Goal: Book appointment/travel/reservation

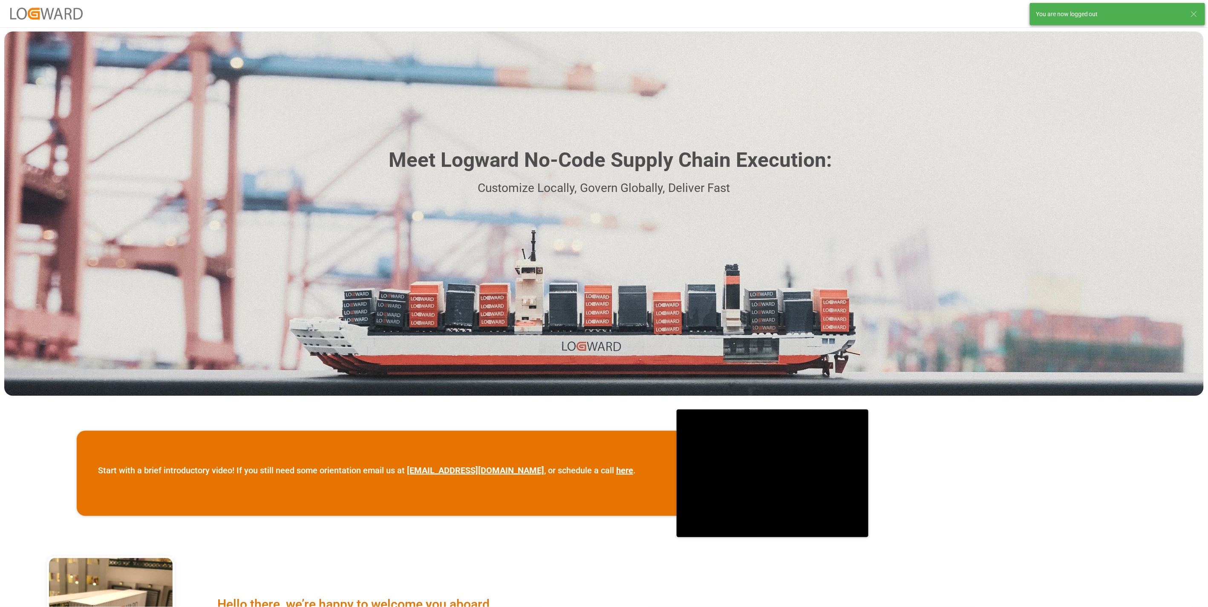
drag, startPoint x: 1194, startPoint y: 10, endPoint x: 1172, endPoint y: 15, distance: 22.7
click at [1194, 10] on icon at bounding box center [1194, 14] width 10 height 10
click at [1191, 17] on button "Log In" at bounding box center [1176, 13] width 43 height 15
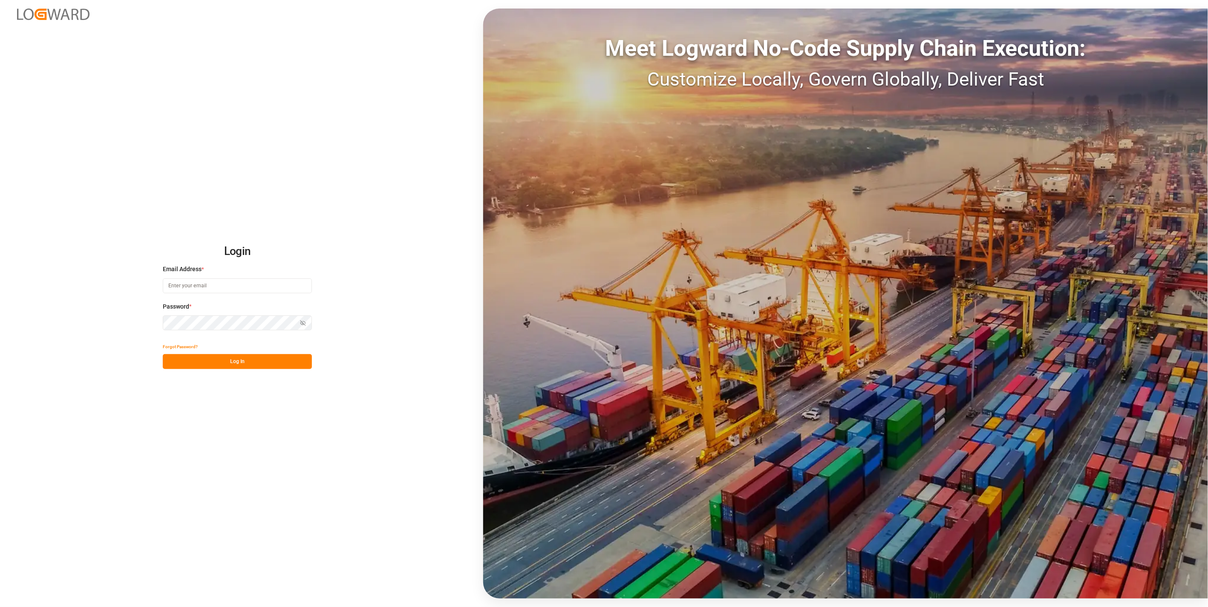
type input "[DOMAIN_NAME][EMAIL_ADDRESS][DOMAIN_NAME]"
click at [245, 367] on button "Log In" at bounding box center [237, 361] width 149 height 15
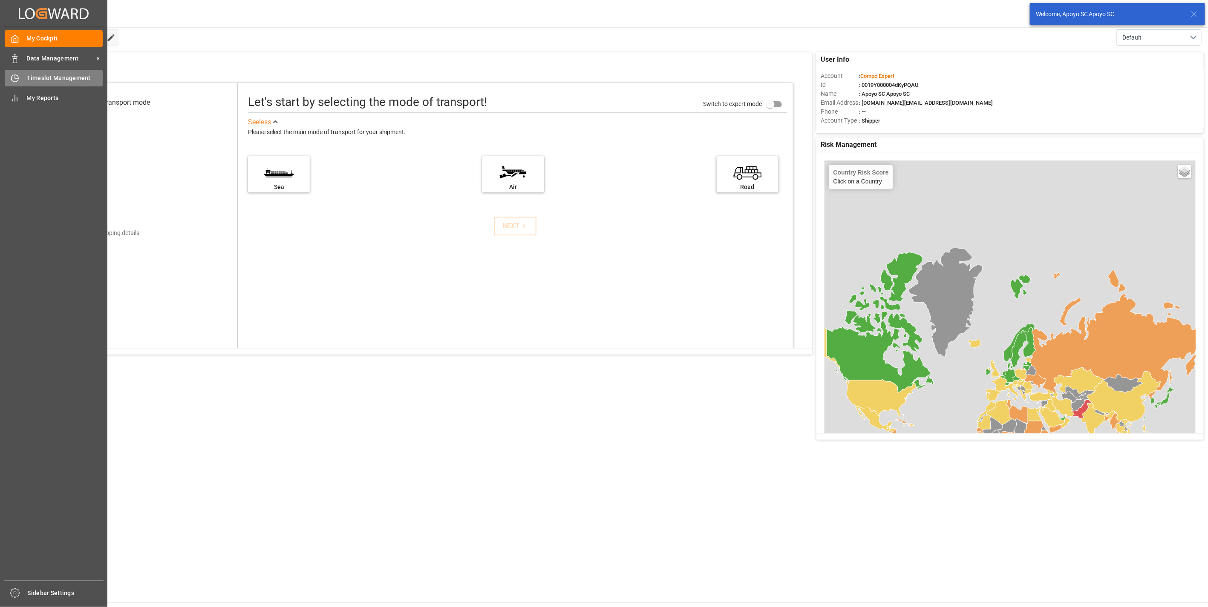
click at [20, 80] on div "Timeslot Management Timeslot Management" at bounding box center [54, 78] width 98 height 17
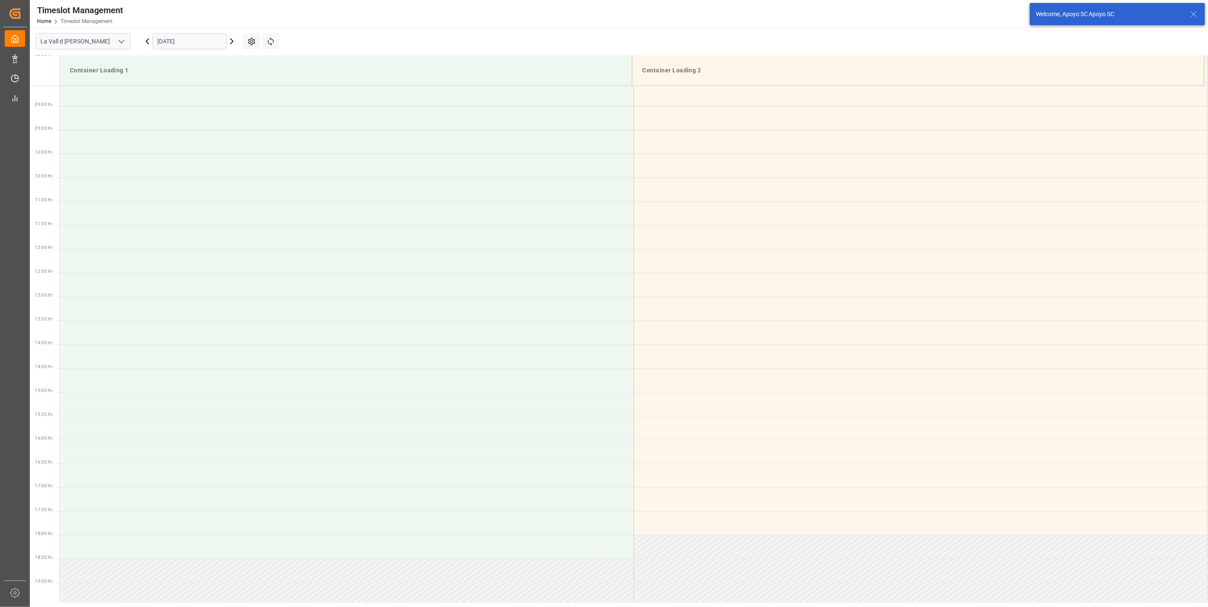
scroll to position [567, 0]
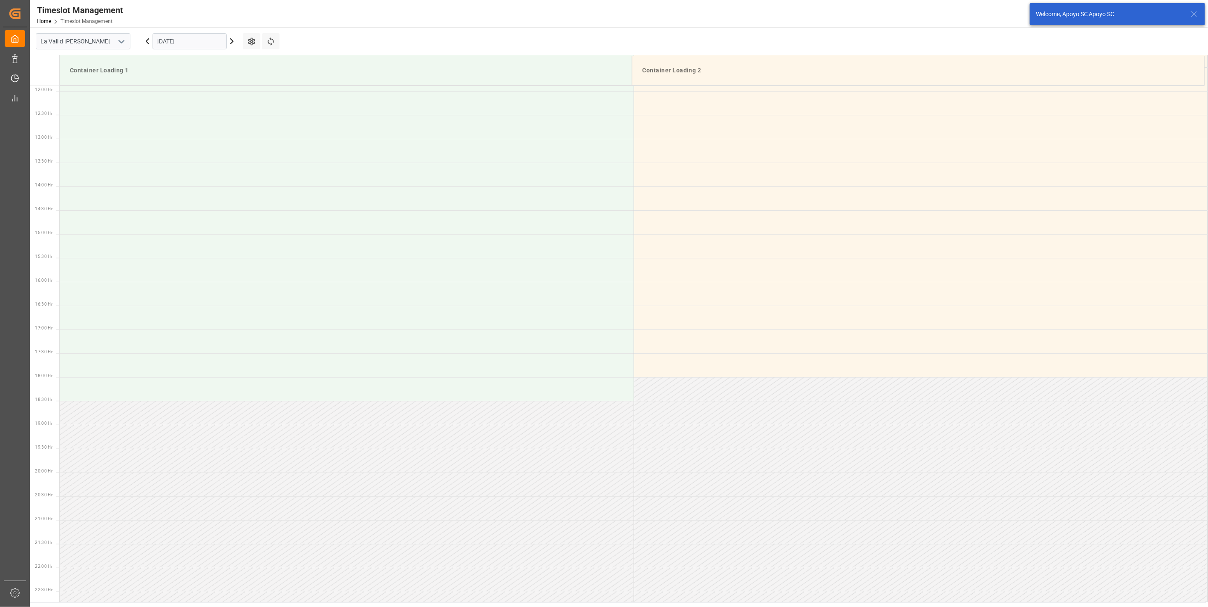
click at [192, 43] on input "[DATE]" at bounding box center [190, 41] width 74 height 16
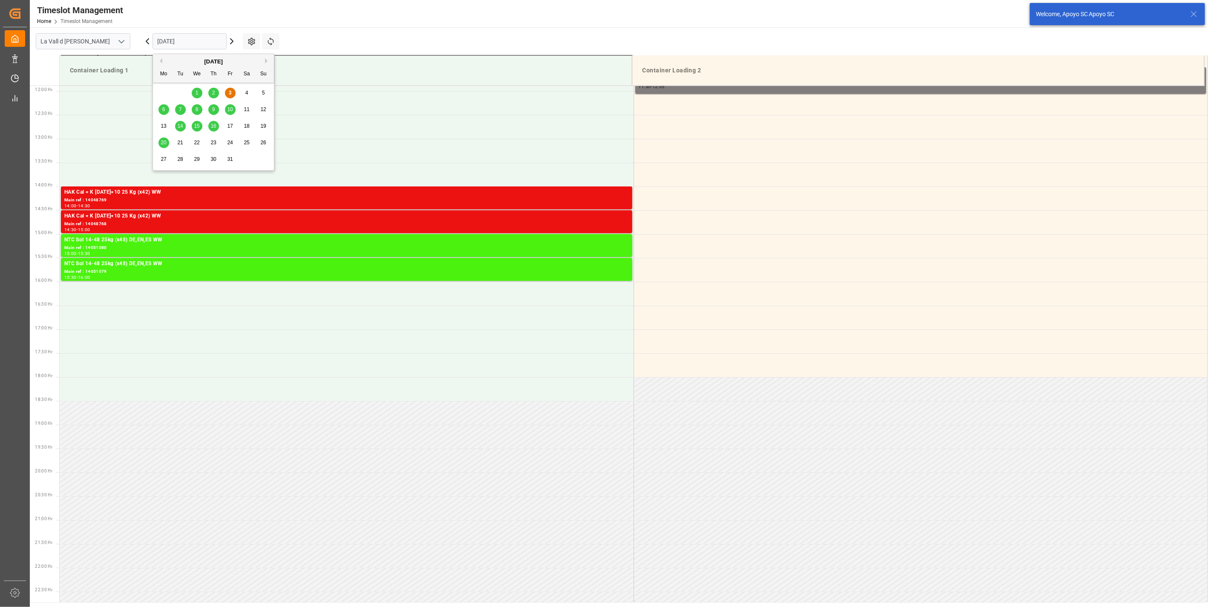
click at [183, 126] on span "14" at bounding box center [180, 126] width 6 height 6
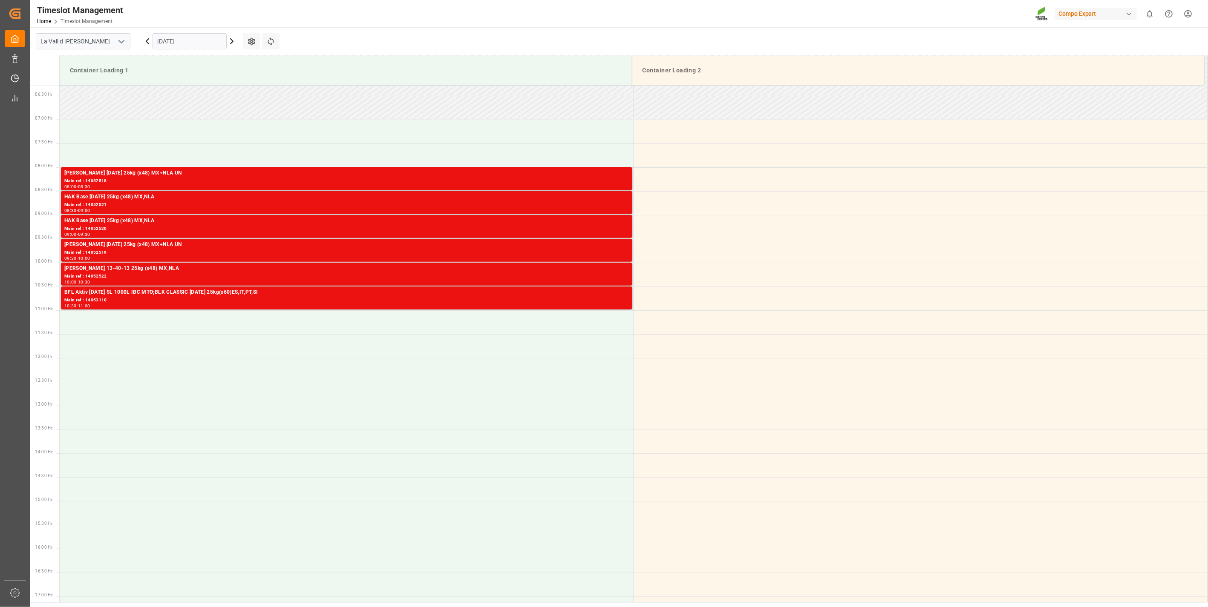
scroll to position [283, 0]
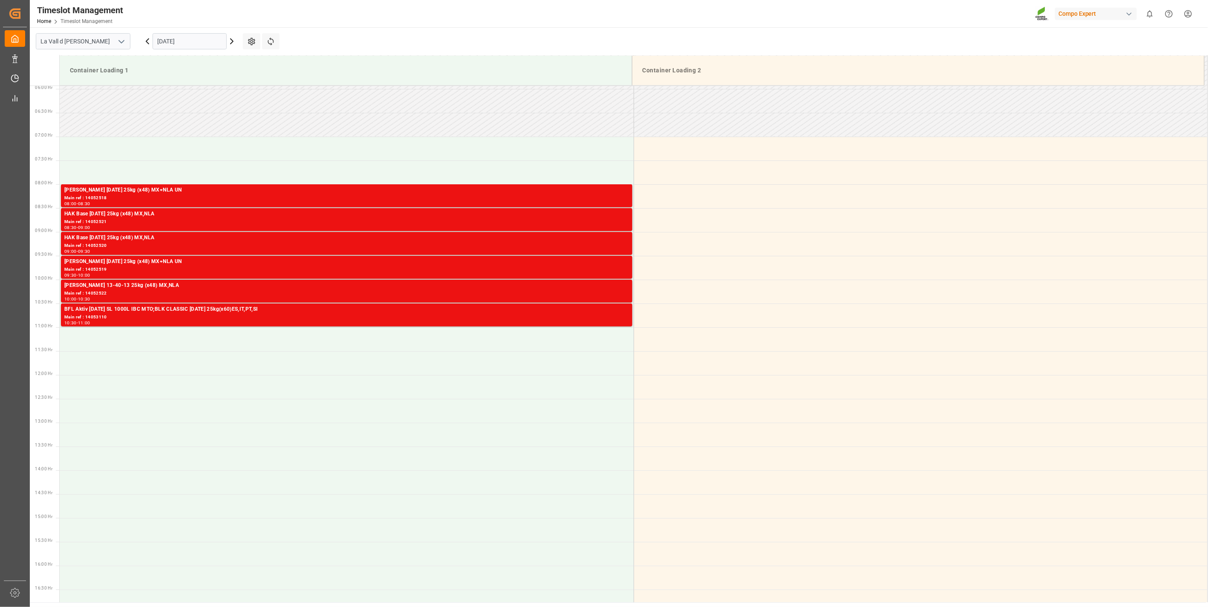
click at [186, 41] on input "[DATE]" at bounding box center [190, 41] width 74 height 16
click at [200, 127] on div "15" at bounding box center [197, 126] width 11 height 10
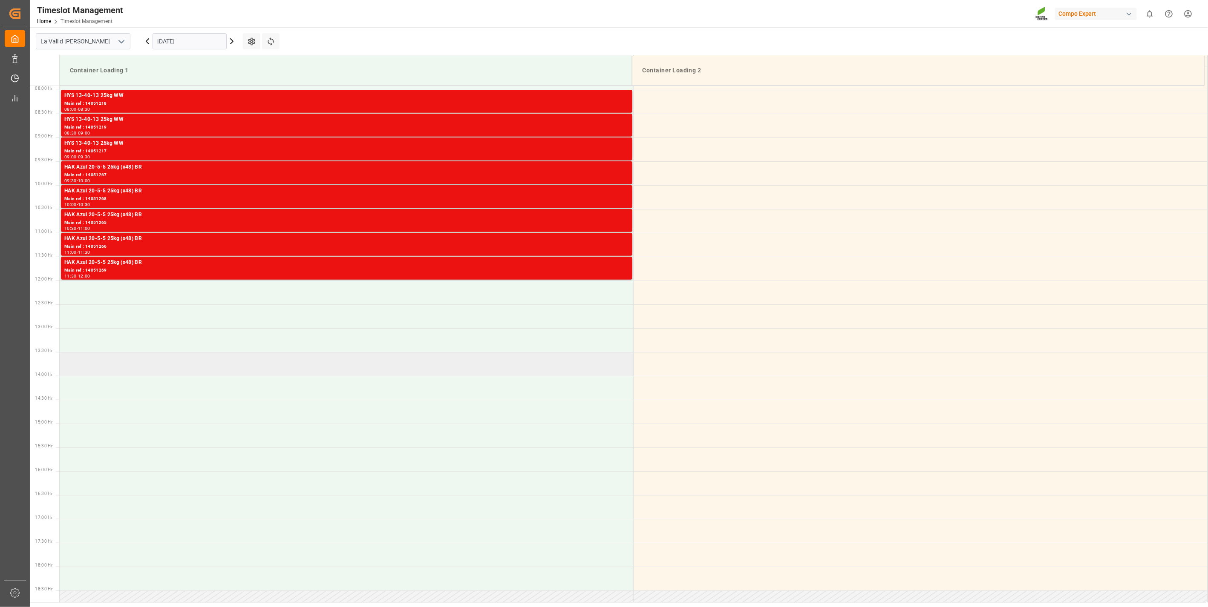
scroll to position [330, 0]
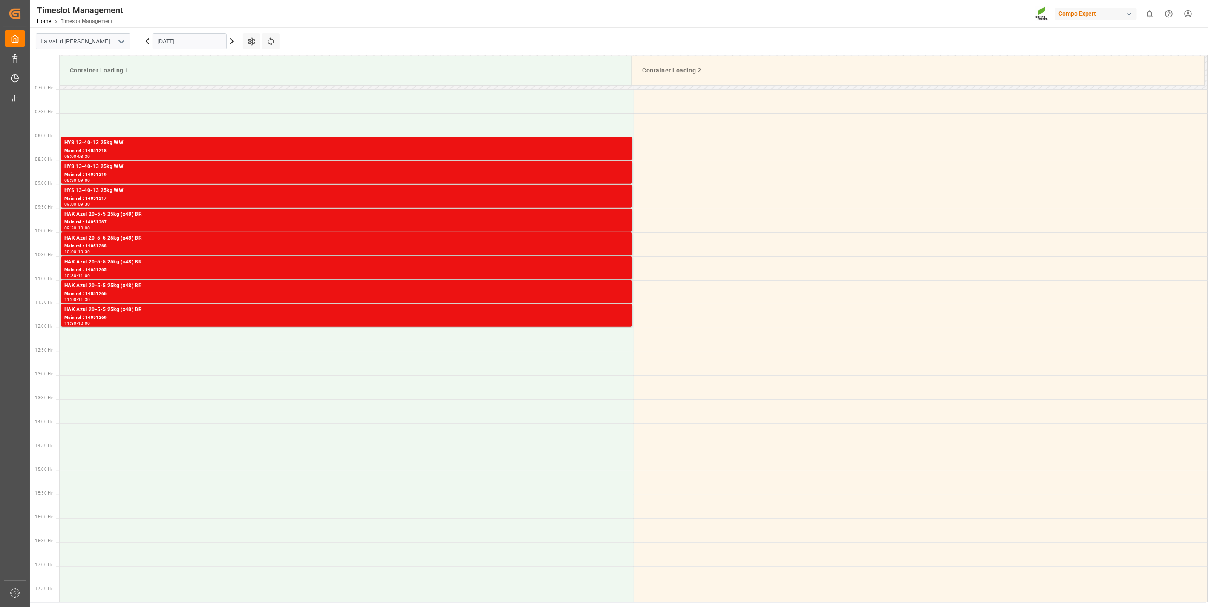
click at [206, 44] on input "[DATE]" at bounding box center [190, 41] width 74 height 16
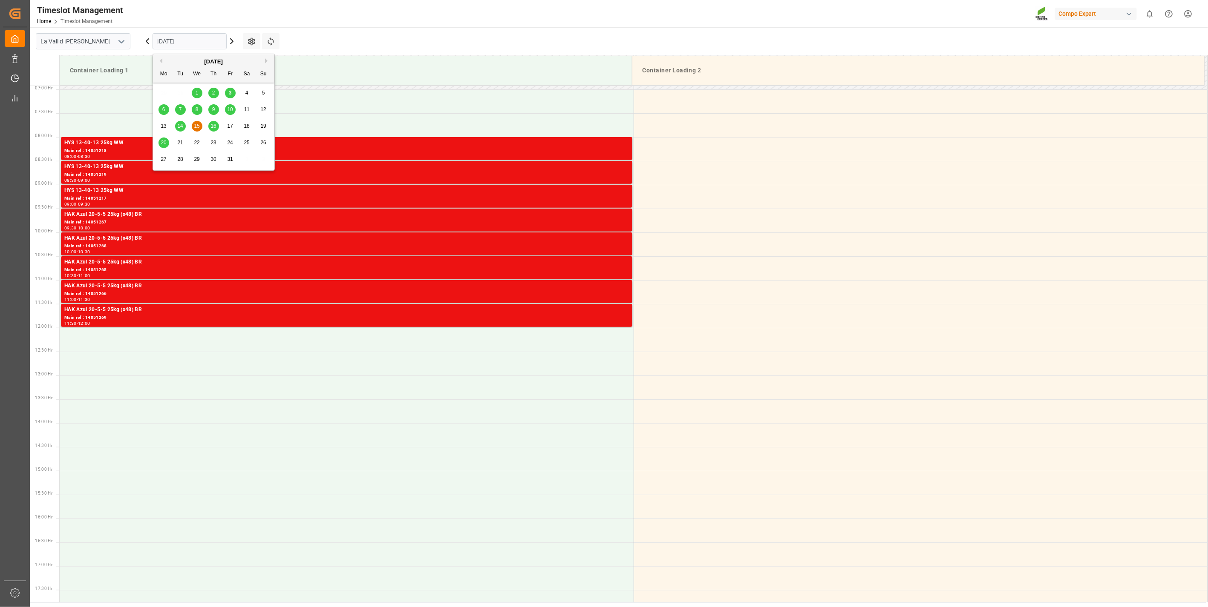
click at [218, 128] on div "16" at bounding box center [213, 126] width 11 height 10
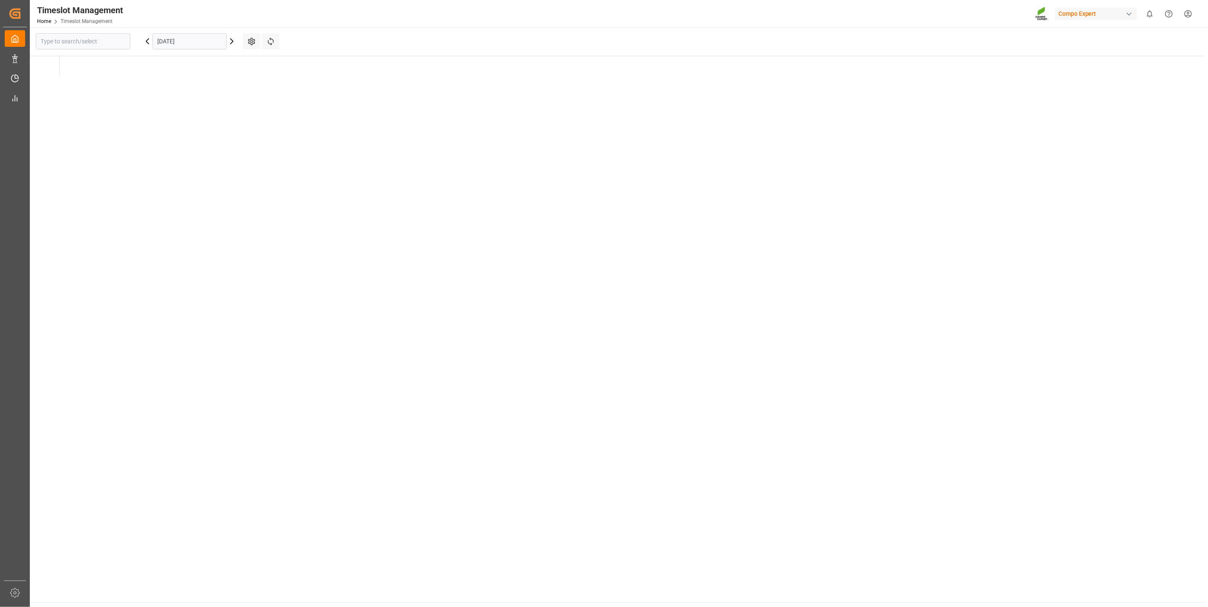
type input "La Vall d [PERSON_NAME]"
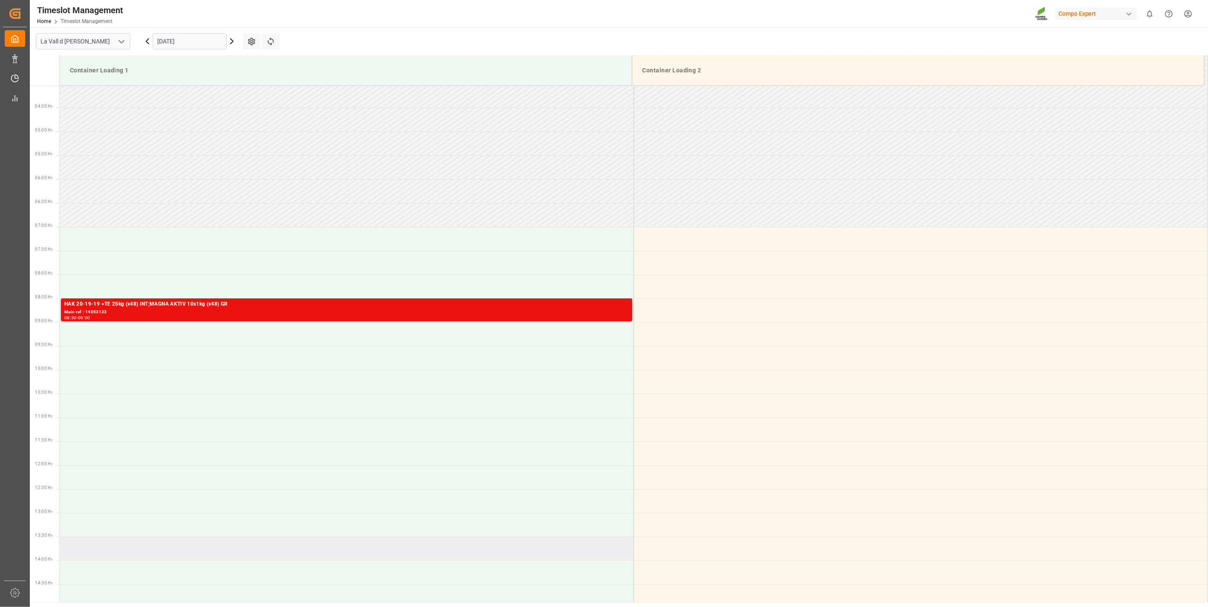
scroll to position [188, 0]
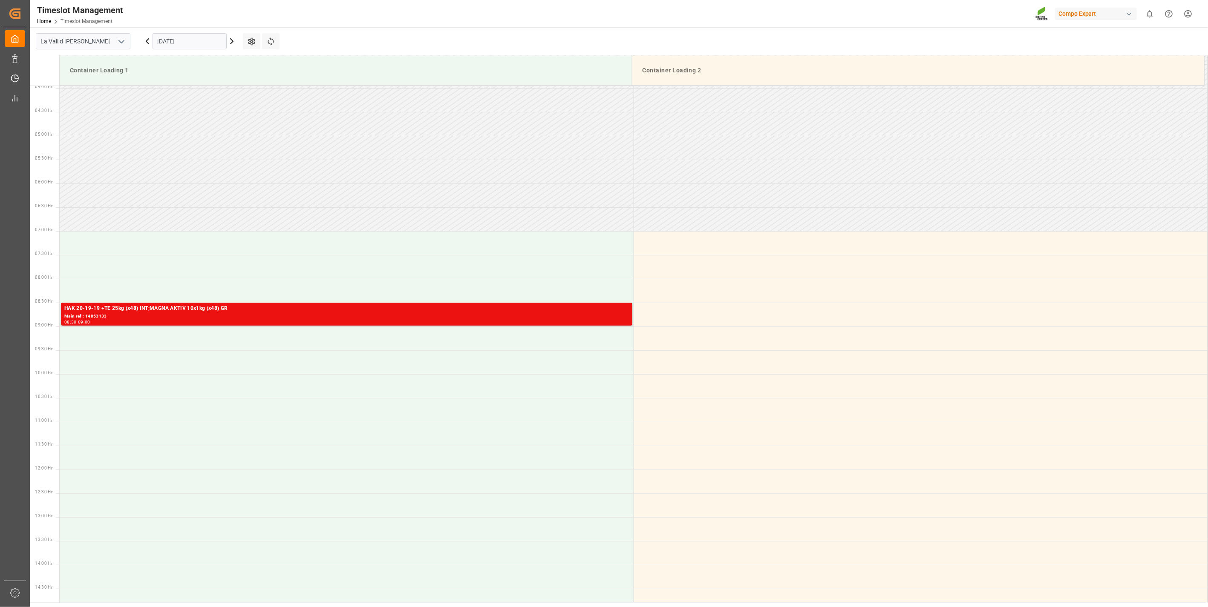
click at [170, 43] on input "[DATE]" at bounding box center [190, 41] width 74 height 16
click at [181, 131] on div "14" at bounding box center [180, 126] width 11 height 10
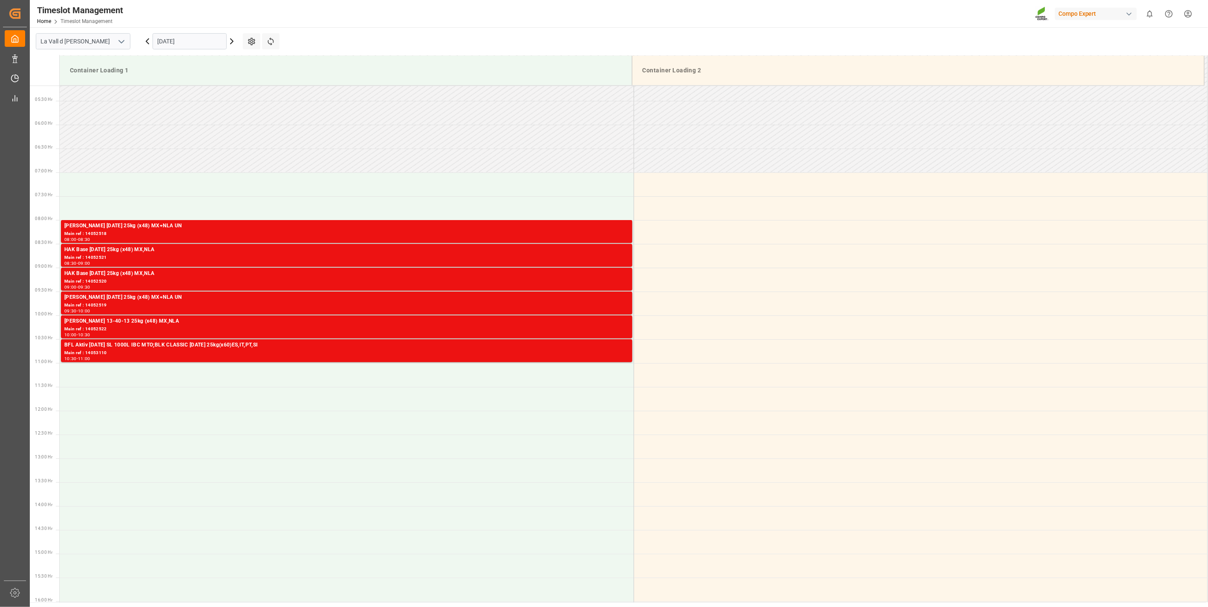
scroll to position [236, 0]
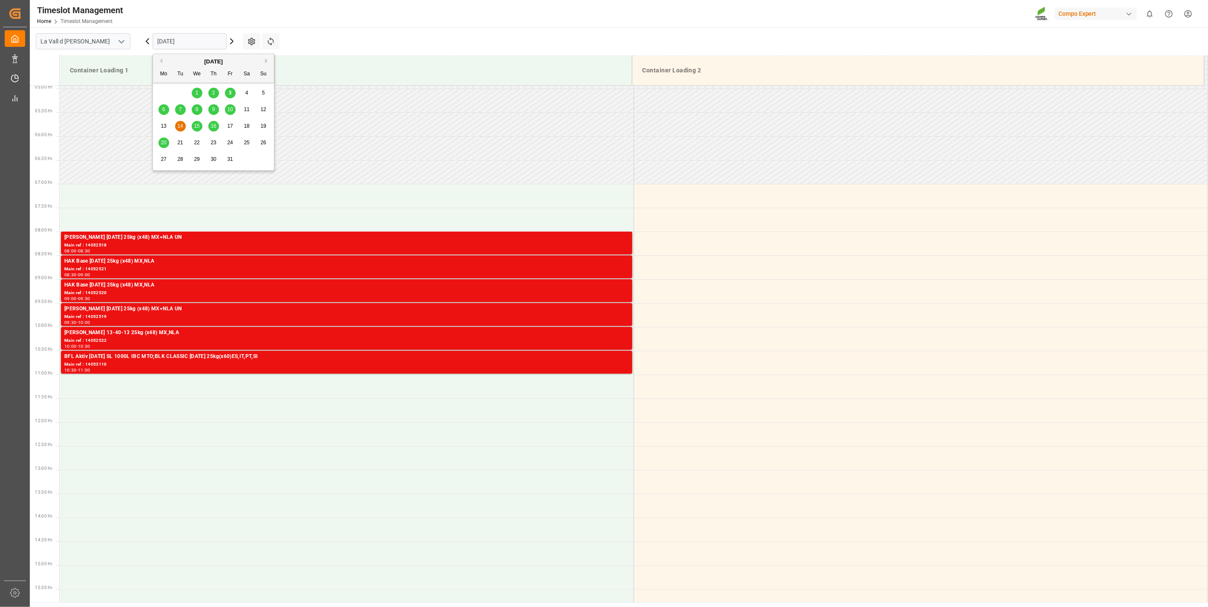
click at [187, 43] on input "[DATE]" at bounding box center [190, 41] width 74 height 16
click at [194, 128] on span "15" at bounding box center [197, 126] width 6 height 6
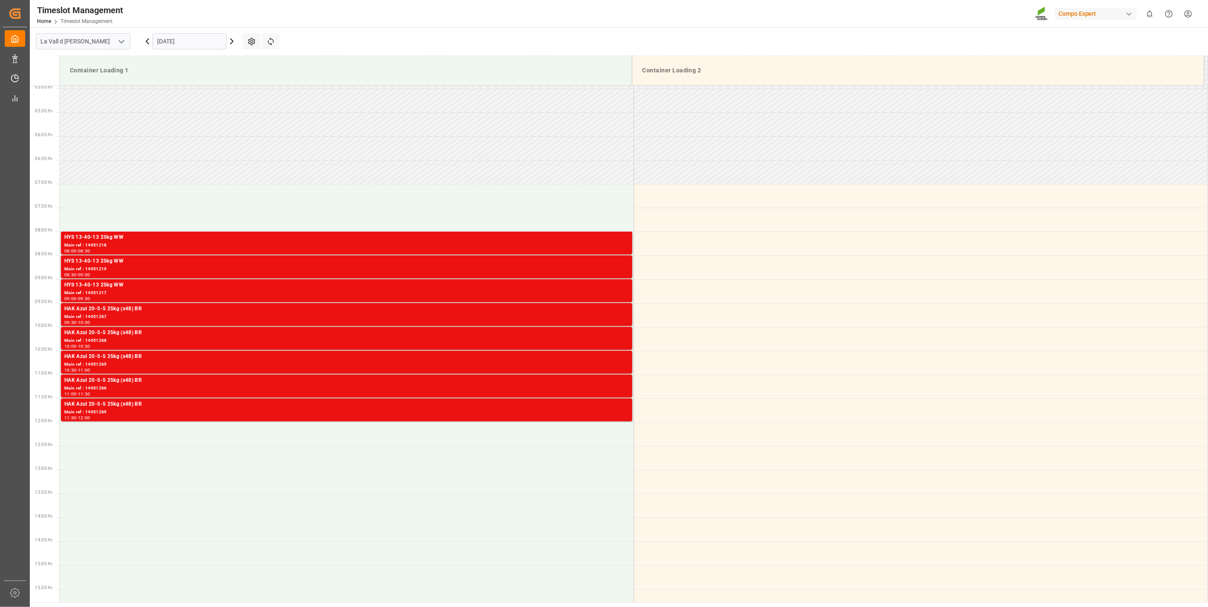
click at [181, 40] on input "[DATE]" at bounding box center [190, 41] width 74 height 16
click at [215, 127] on span "16" at bounding box center [213, 126] width 6 height 6
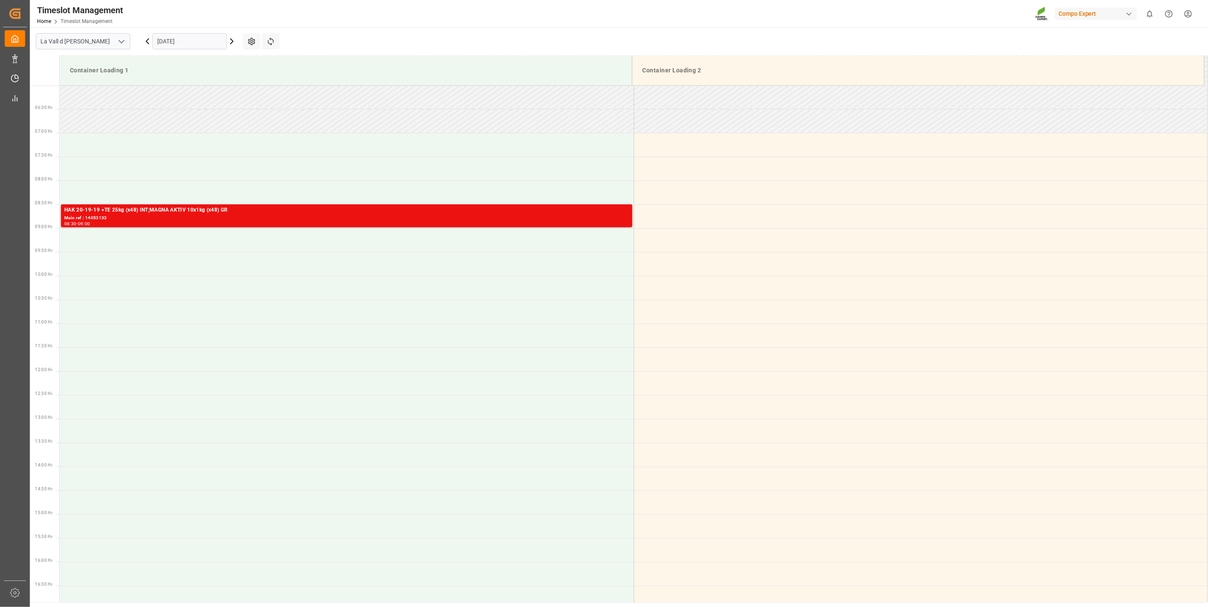
scroll to position [188, 0]
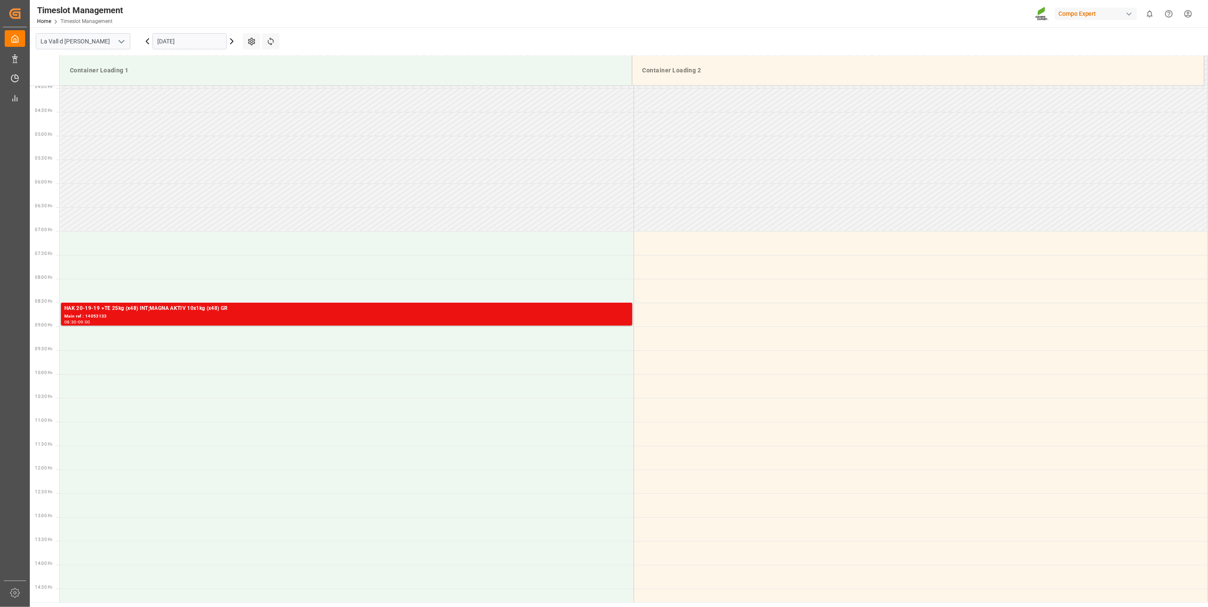
drag, startPoint x: 179, startPoint y: 41, endPoint x: 181, endPoint y: 47, distance: 6.7
click at [179, 41] on input "[DATE]" at bounding box center [190, 41] width 74 height 16
click at [233, 126] on div "17" at bounding box center [230, 126] width 11 height 10
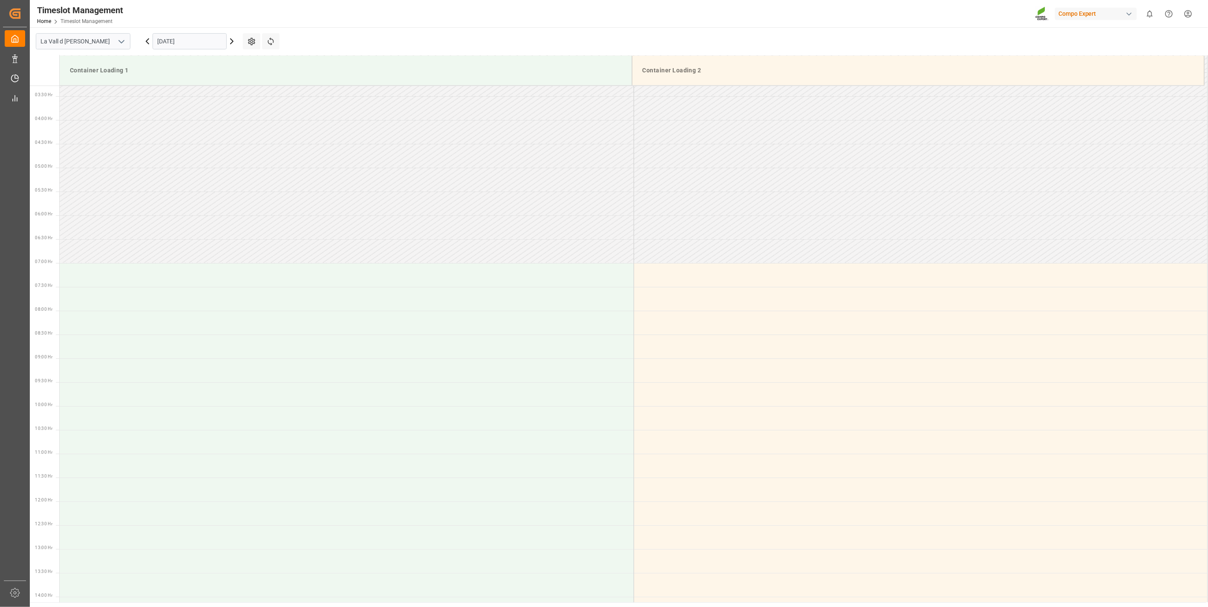
scroll to position [141, 0]
click at [184, 35] on input "[DATE]" at bounding box center [190, 41] width 74 height 16
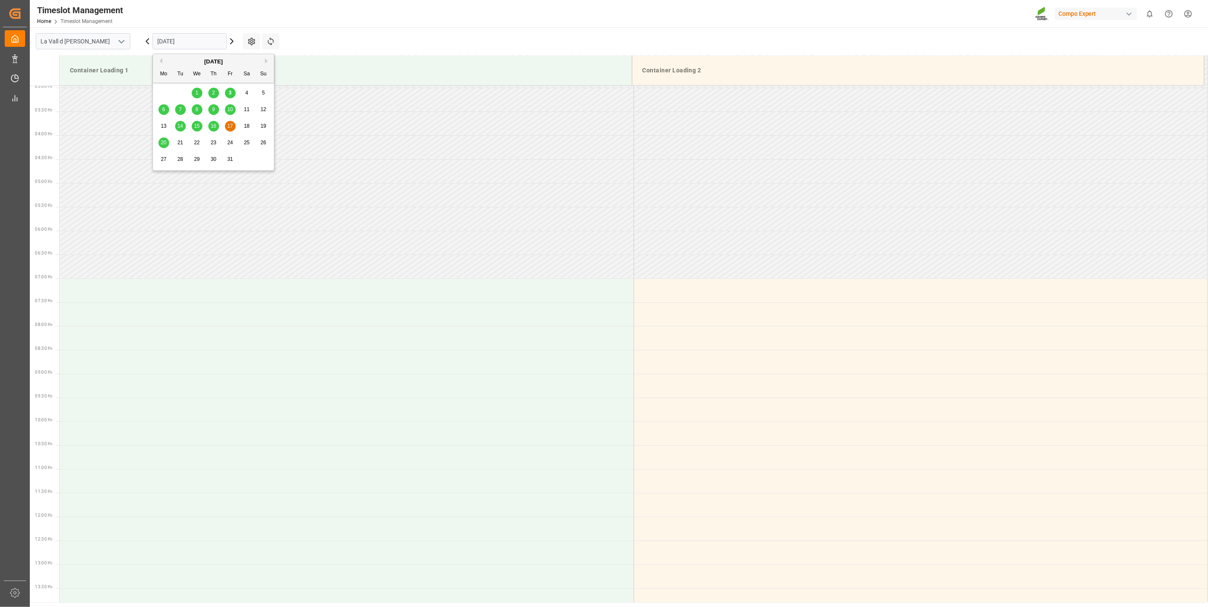
click at [211, 126] on span "16" at bounding box center [213, 126] width 6 height 6
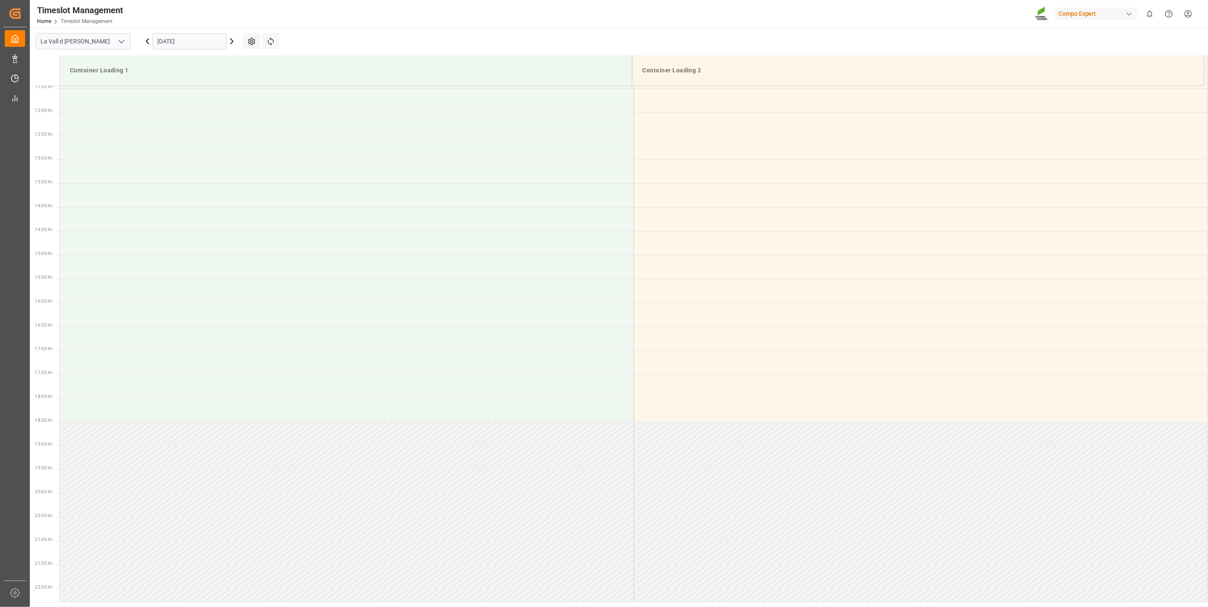
scroll to position [567, 0]
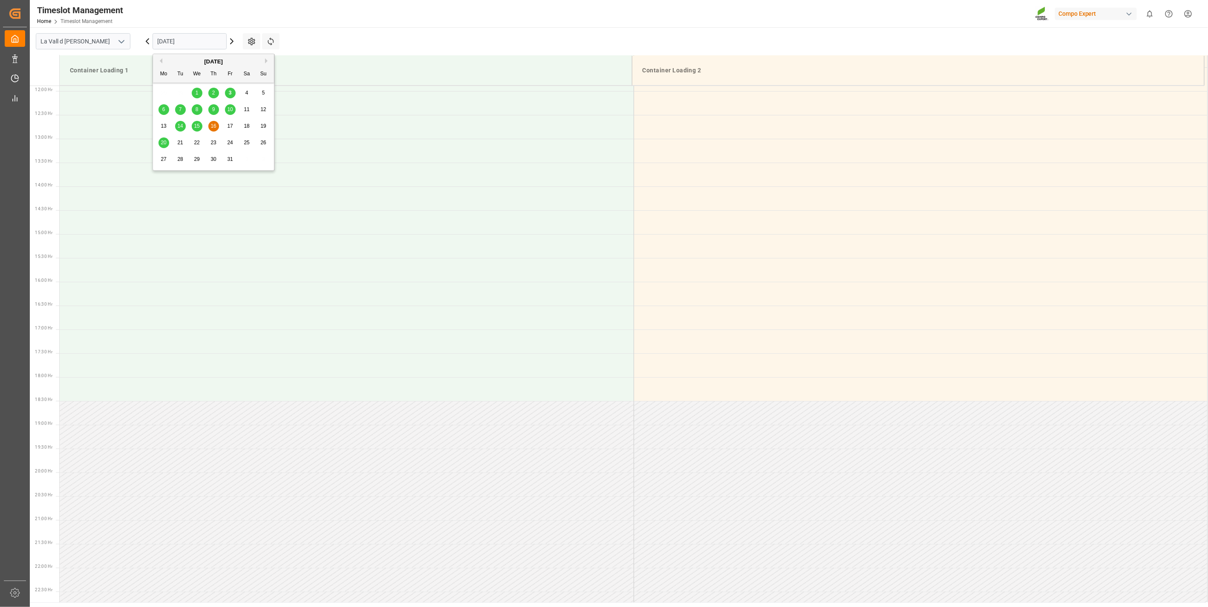
click at [196, 47] on input "[DATE]" at bounding box center [190, 41] width 74 height 16
click at [192, 127] on div "15" at bounding box center [197, 126] width 11 height 10
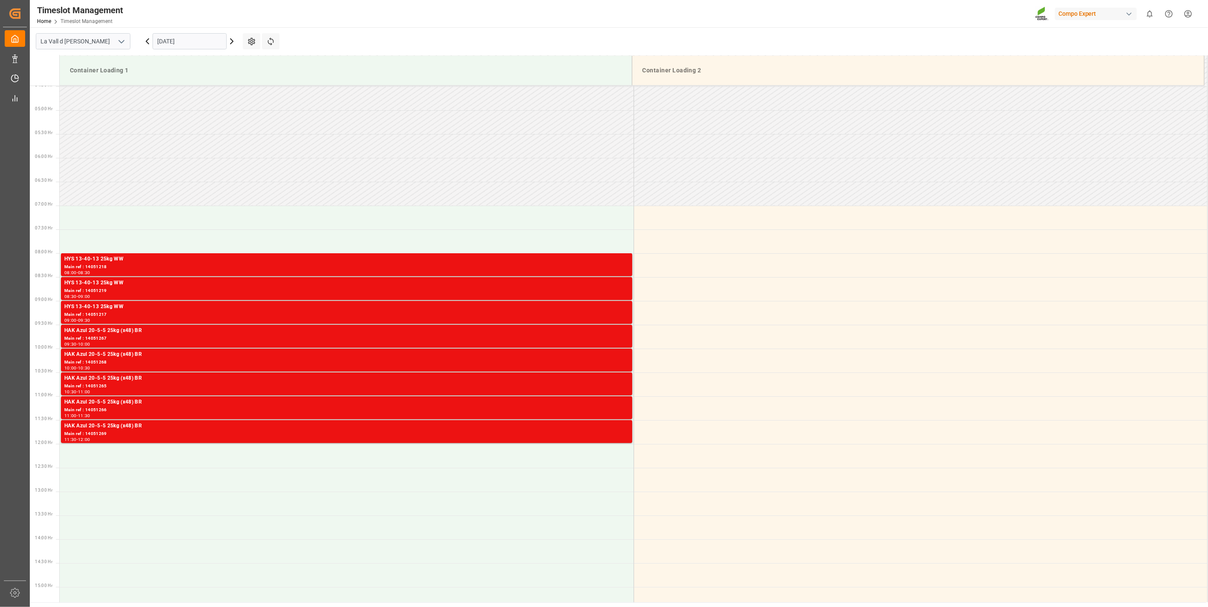
scroll to position [188, 0]
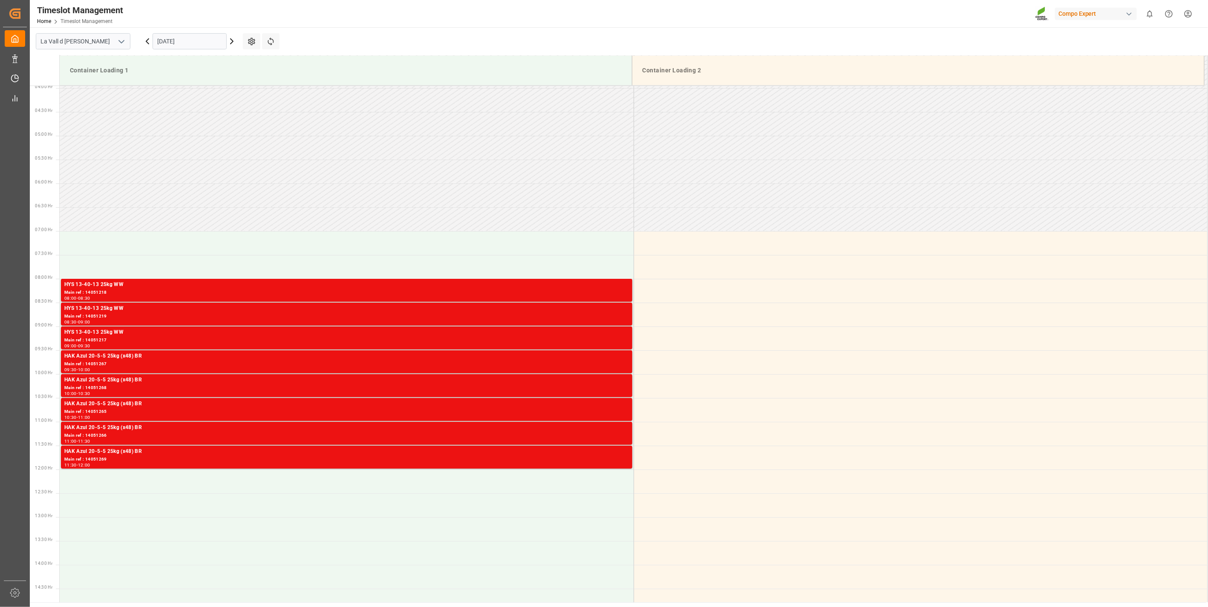
click at [177, 42] on input "[DATE]" at bounding box center [190, 41] width 74 height 16
click at [181, 127] on span "14" at bounding box center [180, 126] width 6 height 6
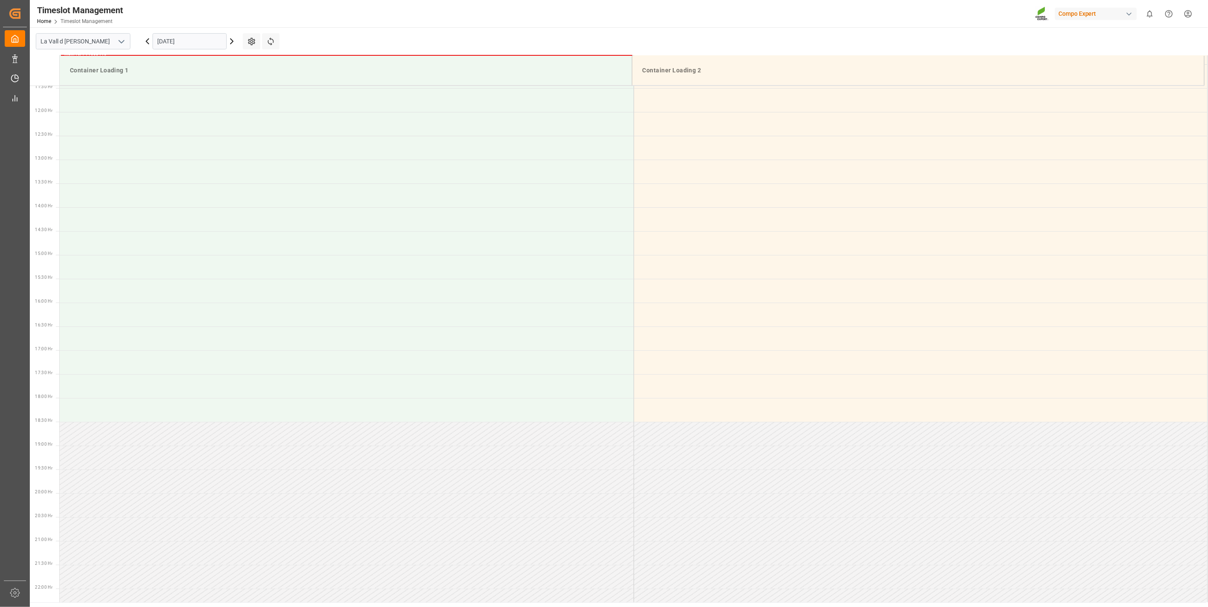
scroll to position [567, 0]
